Goal: Task Accomplishment & Management: Manage account settings

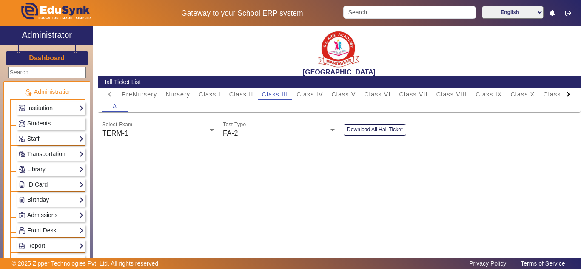
scroll to position [354, 0]
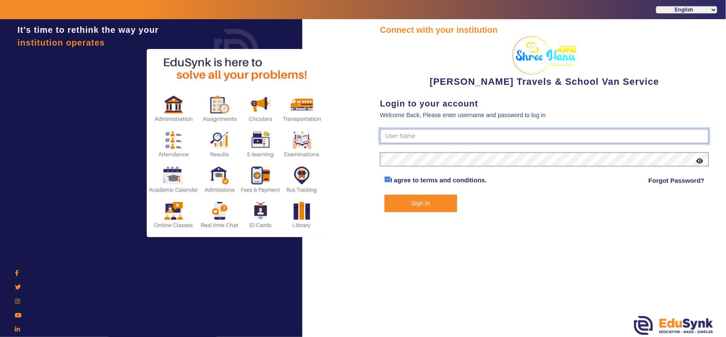
type input "9713429926"
click at [409, 201] on button "Sign In" at bounding box center [421, 202] width 73 height 17
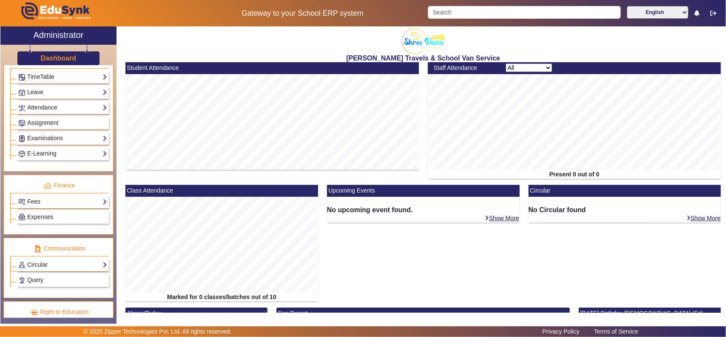
scroll to position [354, 0]
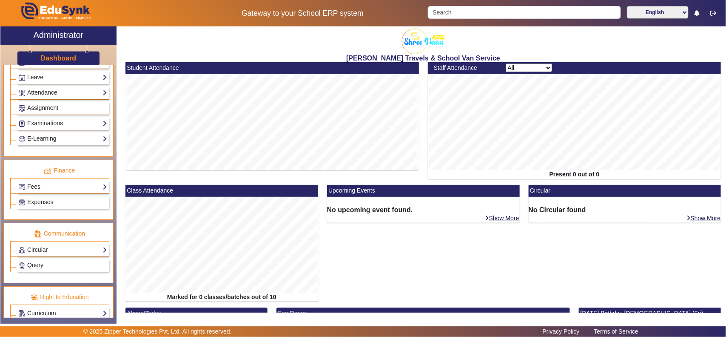
click at [38, 192] on link "Fees" at bounding box center [62, 187] width 89 height 10
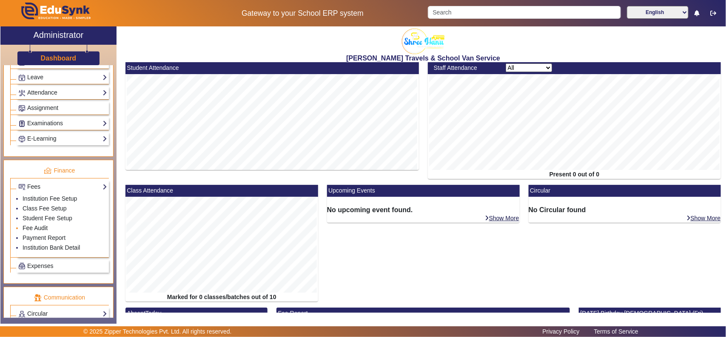
click at [35, 231] on link "Fee Audit" at bounding box center [35, 227] width 25 height 7
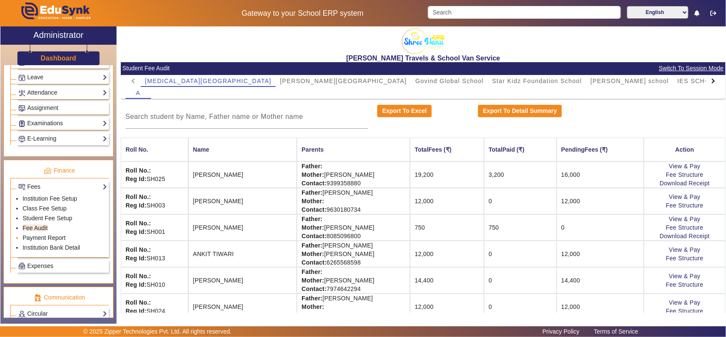
click at [39, 241] on link "Payment Report" at bounding box center [44, 237] width 43 height 7
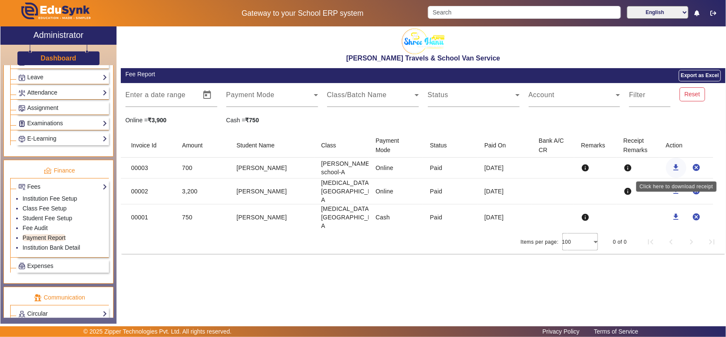
click at [679, 164] on mat-icon "download" at bounding box center [676, 167] width 9 height 9
